Goal: Find contact information: Obtain details needed to contact an individual or organization

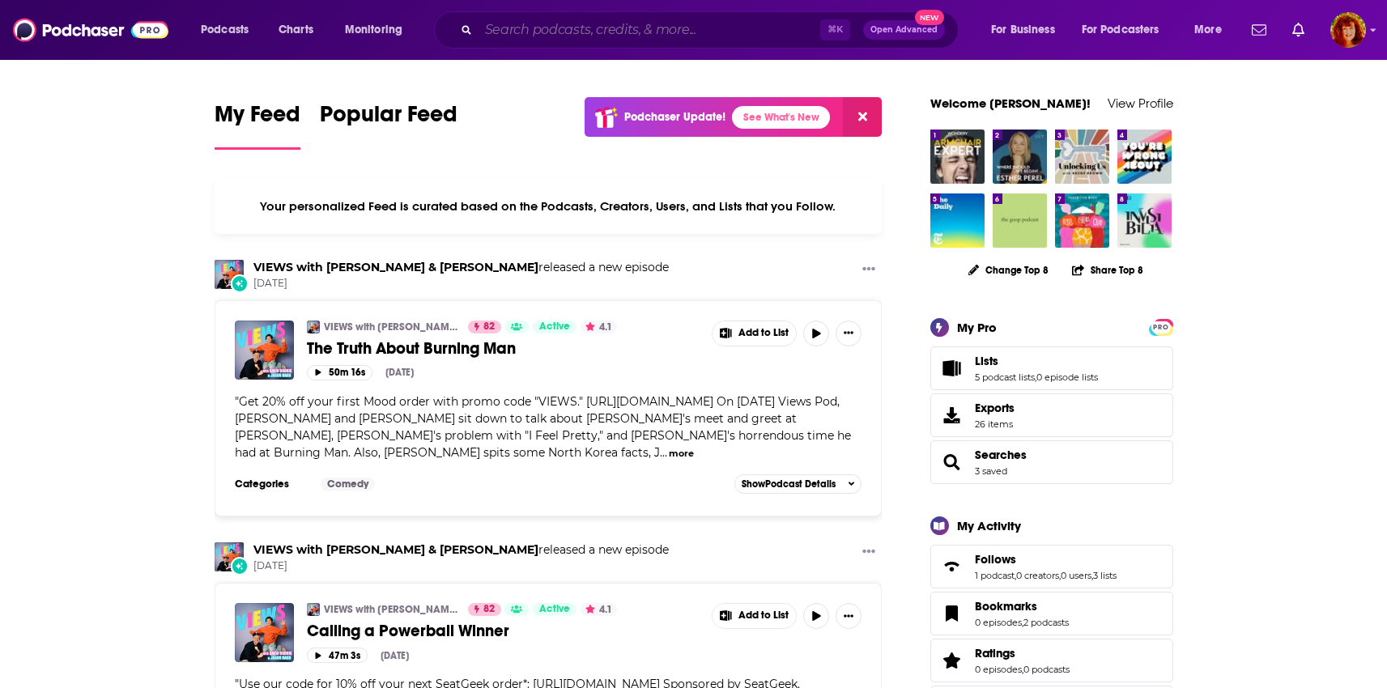
click at [672, 36] on input "Search podcasts, credits, & more..." at bounding box center [650, 30] width 342 height 26
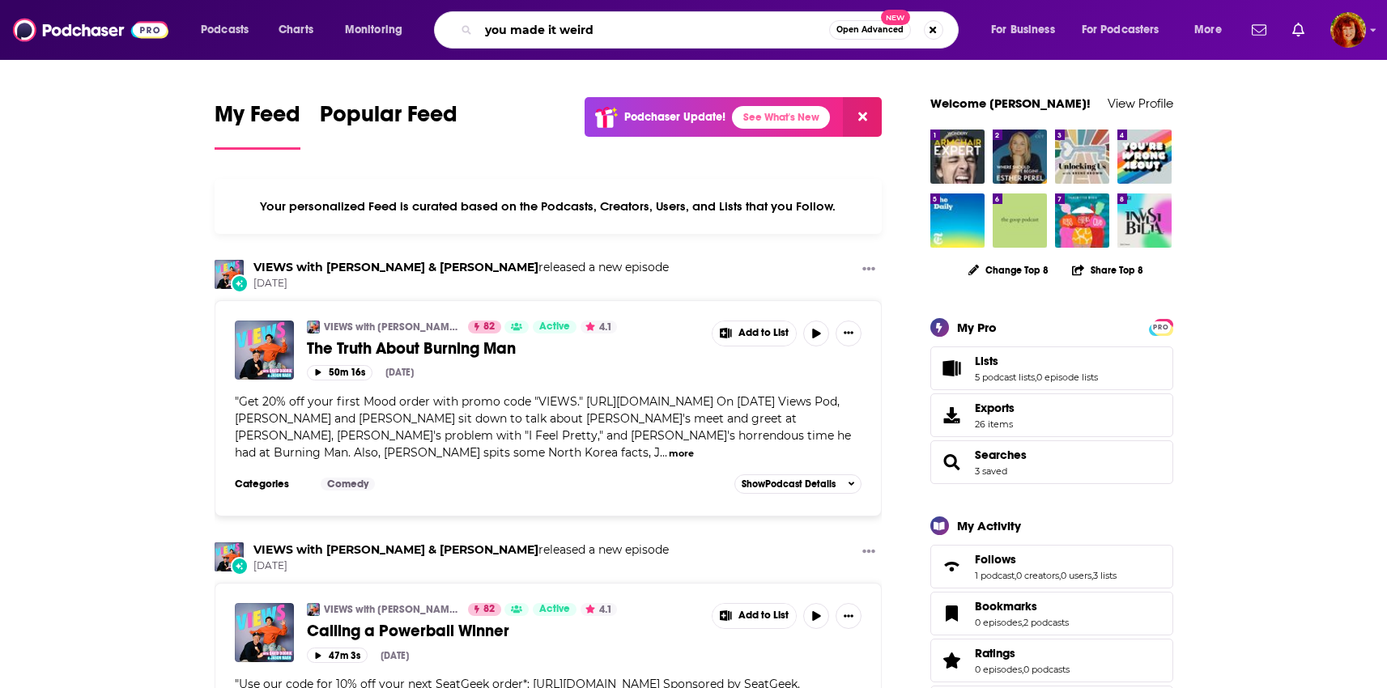
type input "you made it weird"
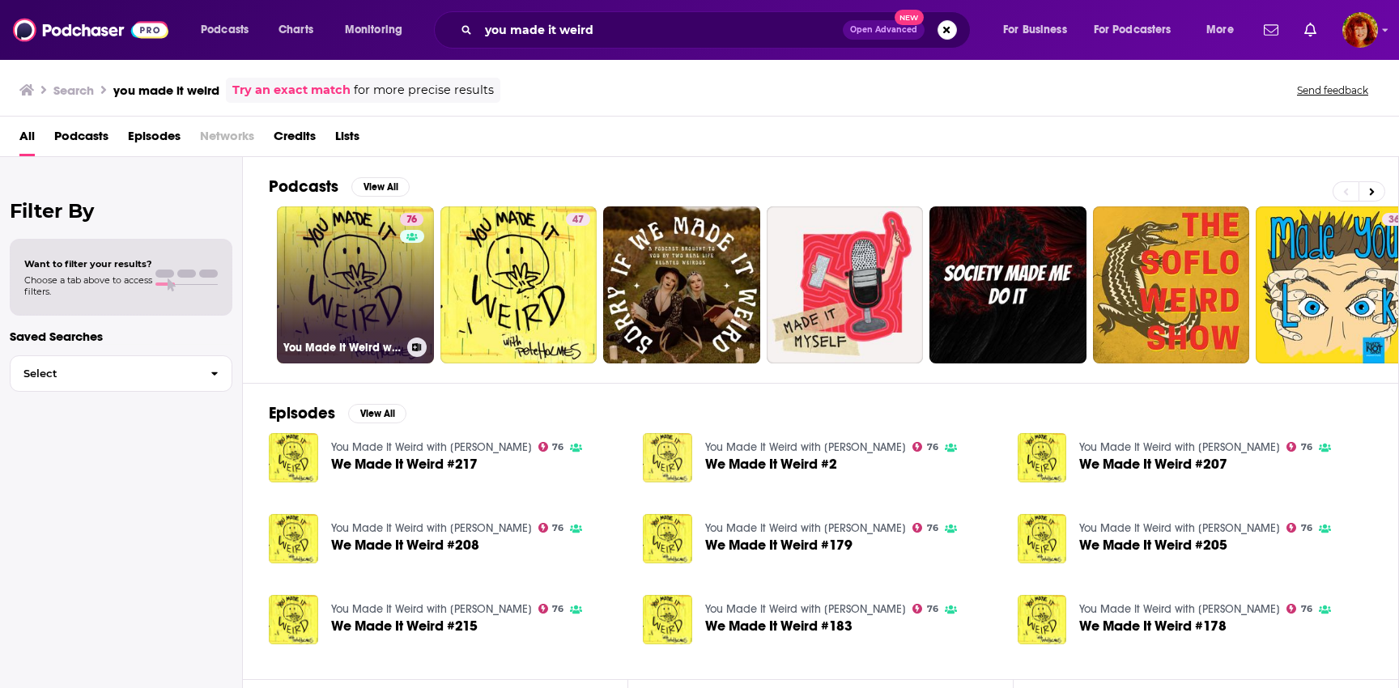
click at [343, 312] on link "76 You Made It Weird with [PERSON_NAME]" at bounding box center [355, 284] width 157 height 157
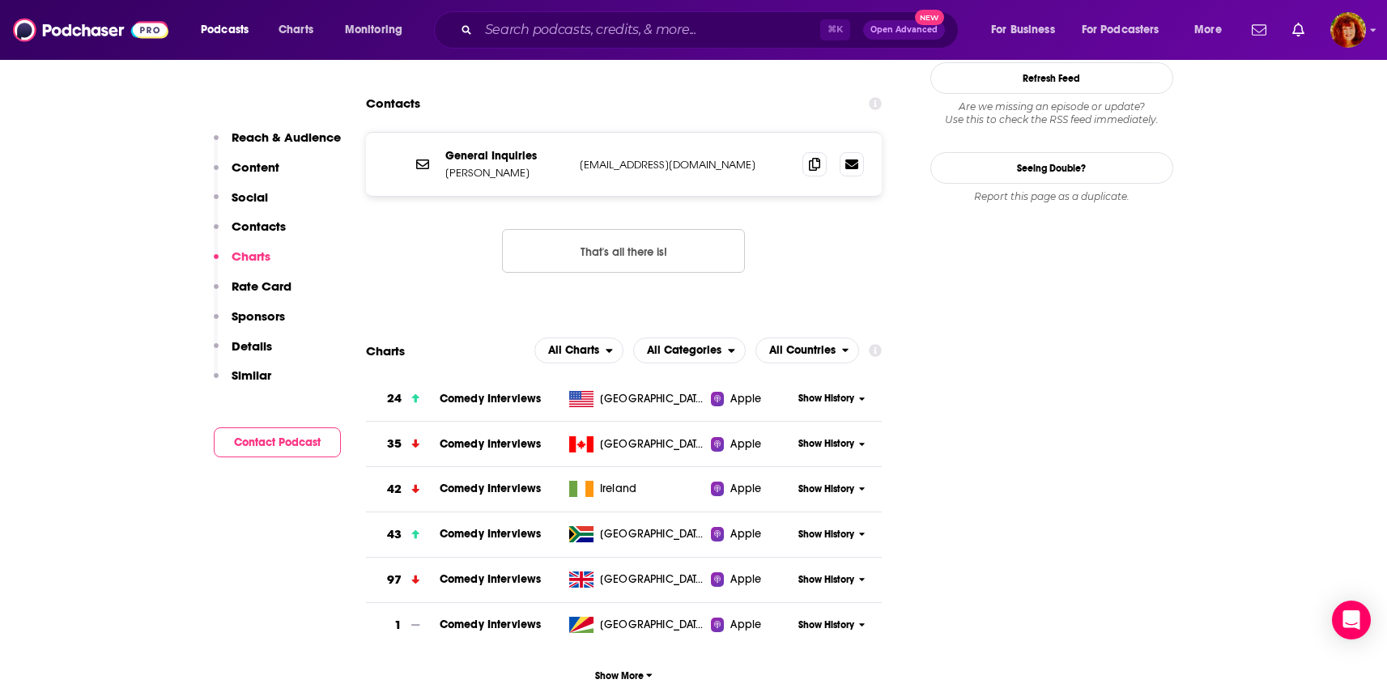
scroll to position [1349, 0]
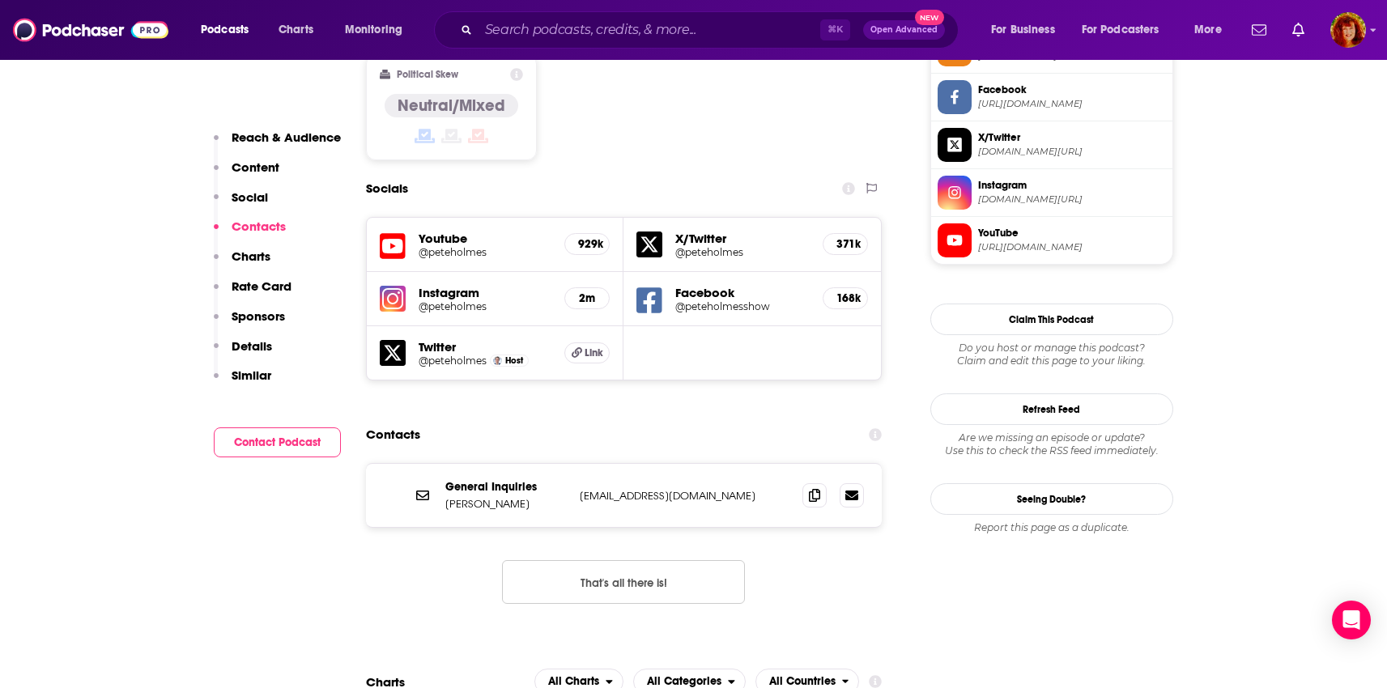
click at [657, 489] on p "[EMAIL_ADDRESS][DOMAIN_NAME]" at bounding box center [685, 496] width 211 height 14
click at [816, 488] on icon at bounding box center [814, 494] width 11 height 13
